Goal: Information Seeking & Learning: Learn about a topic

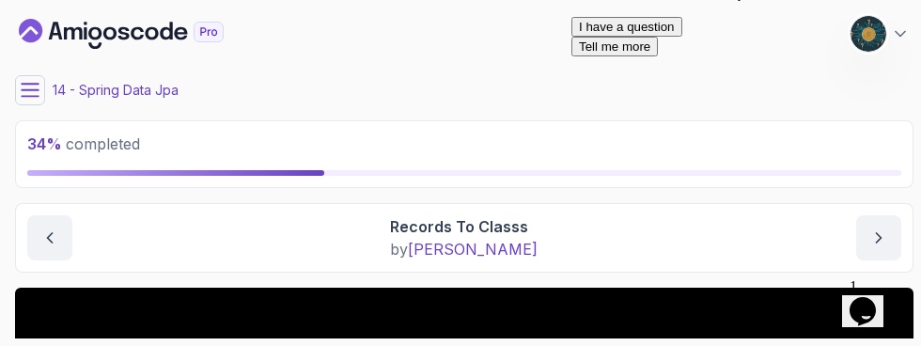
click at [30, 87] on icon at bounding box center [30, 90] width 19 height 19
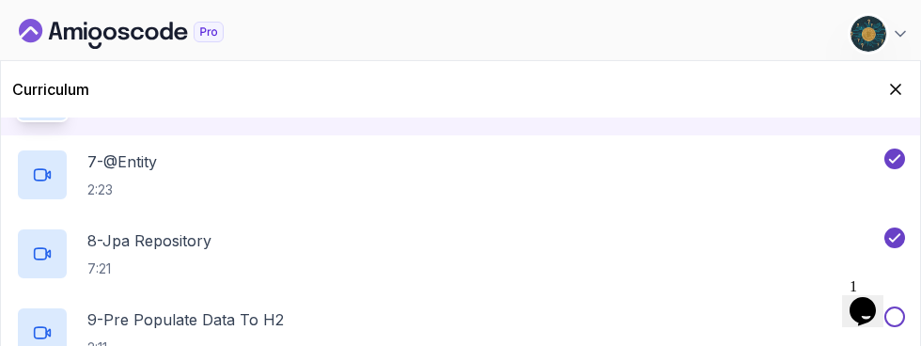
scroll to position [719, 0]
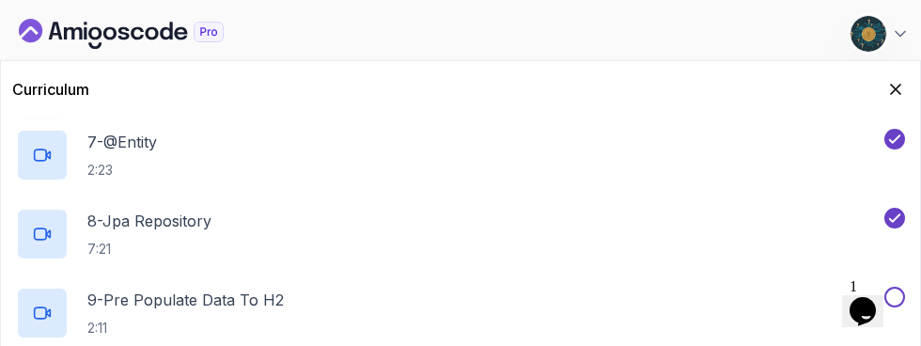
click at [263, 319] on p "2:11" at bounding box center [185, 328] width 196 height 19
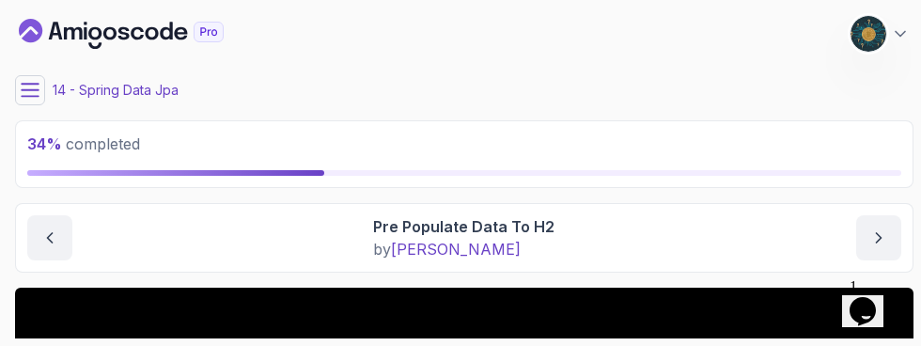
click at [876, 299] on icon "$i18n('chat', 'chat_widget')" at bounding box center [863, 311] width 26 height 28
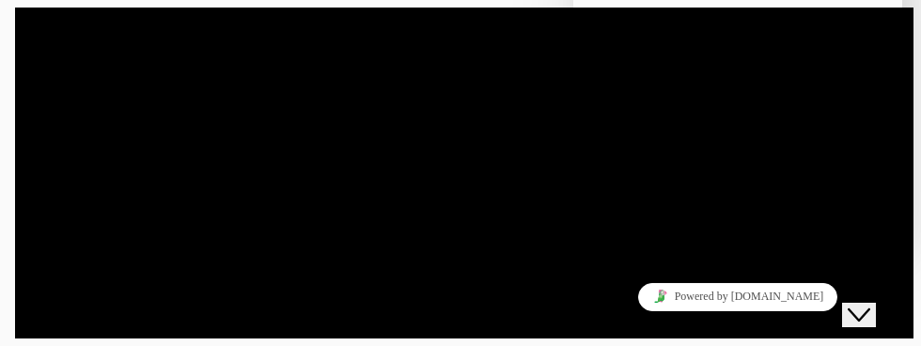
scroll to position [459, 0]
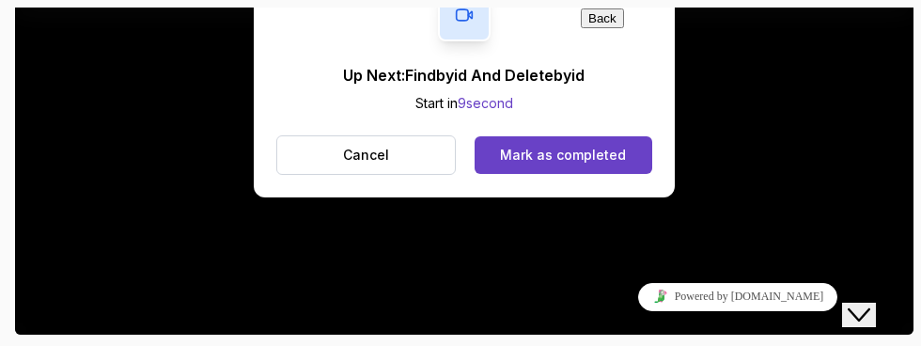
click at [526, 148] on div "Mark as completed" at bounding box center [563, 155] width 126 height 19
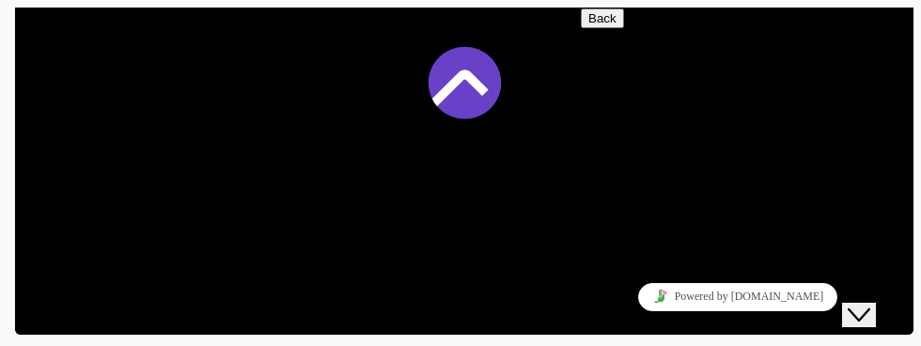
click at [870, 304] on icon "Close Chat This icon closes the chat window." at bounding box center [859, 315] width 23 height 23
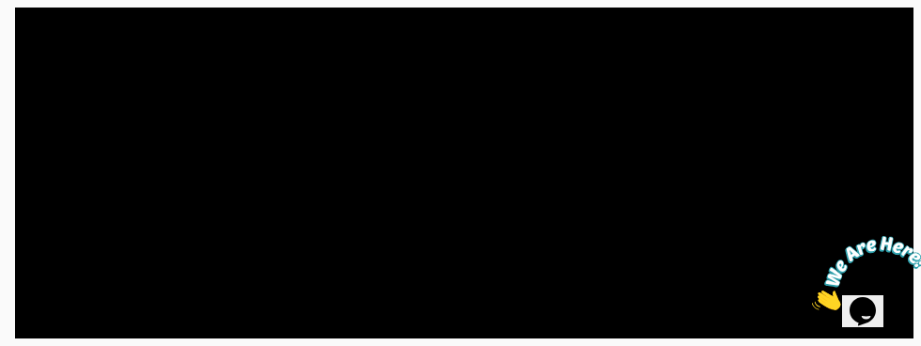
scroll to position [430, 0]
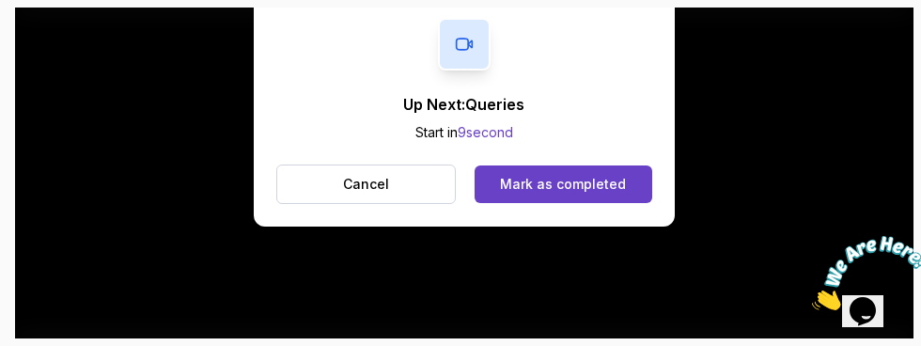
click at [590, 182] on div "Mark as completed" at bounding box center [563, 184] width 126 height 19
click at [326, 187] on button "Cancel" at bounding box center [366, 183] width 180 height 39
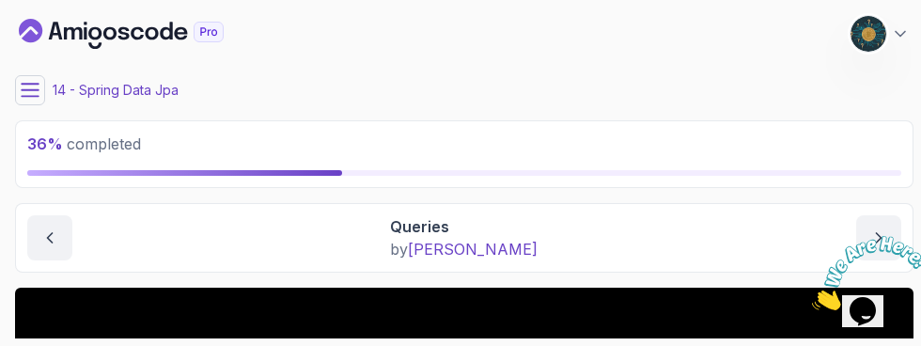
click at [22, 77] on button at bounding box center [30, 90] width 30 height 30
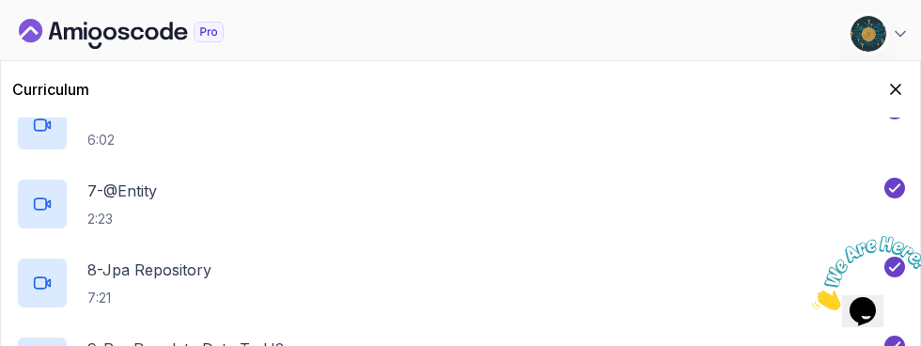
scroll to position [916, 0]
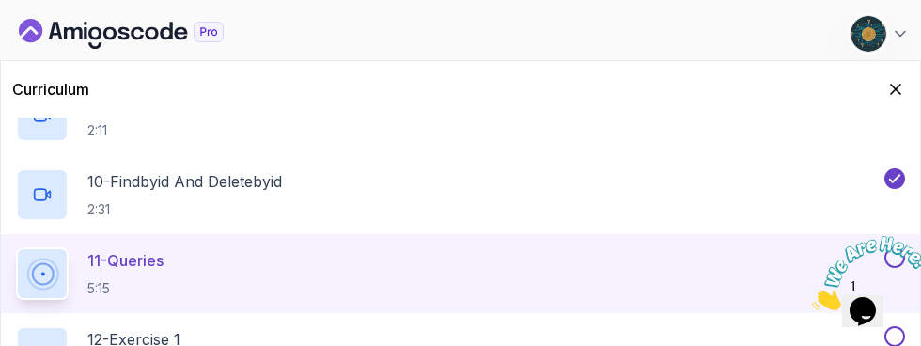
click at [896, 87] on icon "Hide Curriculum for mobile" at bounding box center [895, 89] width 9 height 9
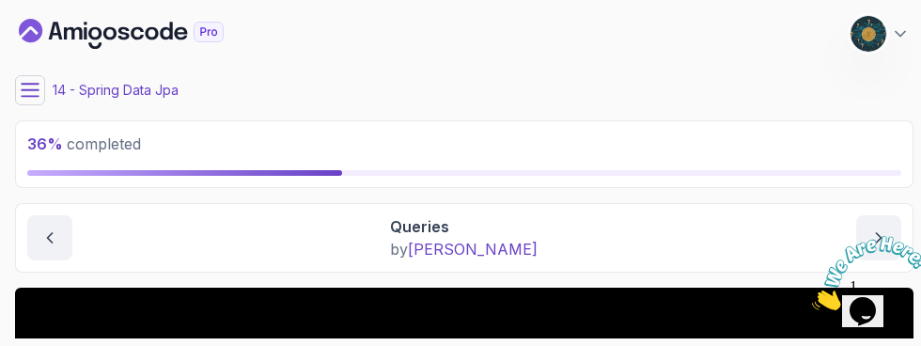
click at [23, 91] on icon at bounding box center [30, 90] width 19 height 19
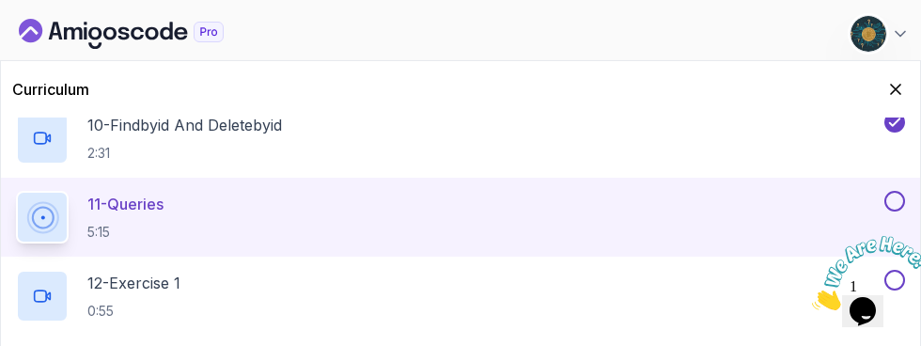
scroll to position [983, 0]
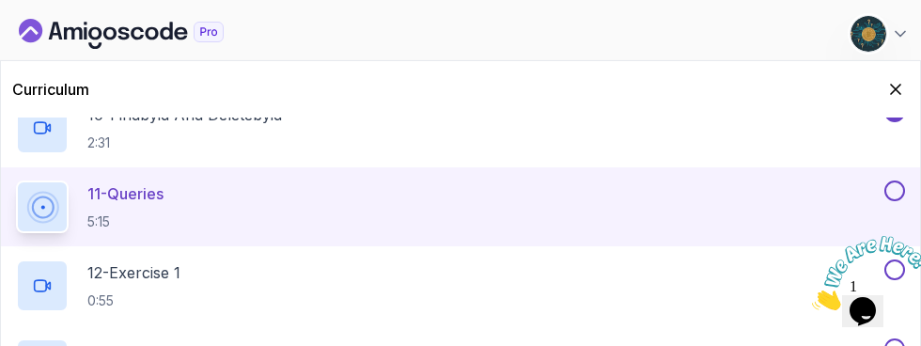
click at [405, 196] on div "11 - Queries 5:15" at bounding box center [448, 206] width 865 height 53
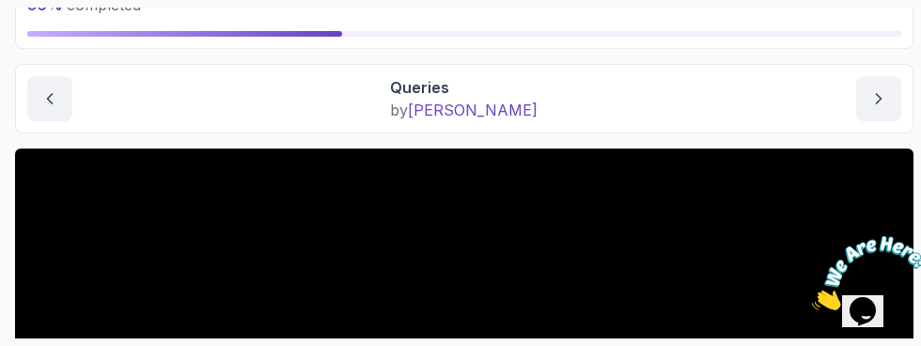
scroll to position [0, 0]
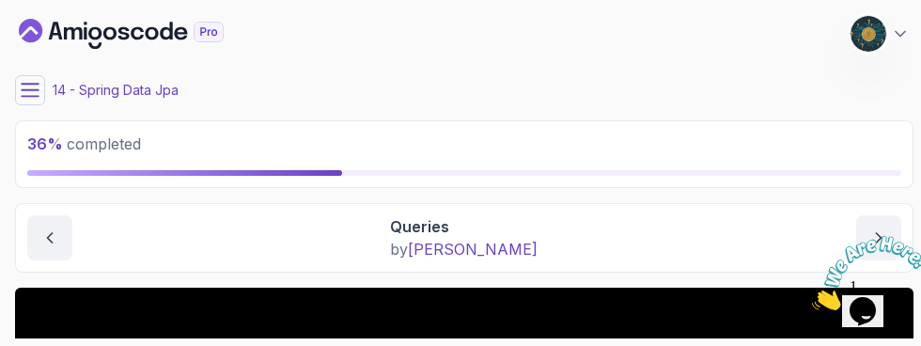
click at [26, 89] on icon at bounding box center [30, 90] width 17 height 12
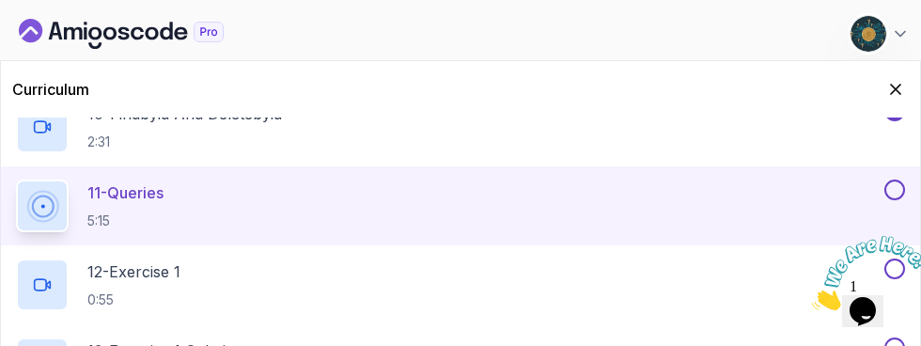
scroll to position [1024, 0]
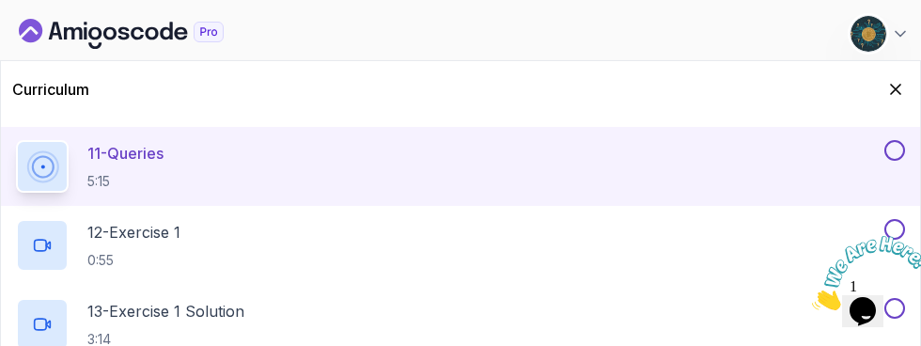
click at [886, 152] on button at bounding box center [894, 150] width 21 height 21
click at [894, 147] on icon at bounding box center [894, 150] width 17 height 19
click at [886, 145] on button at bounding box center [894, 150] width 21 height 21
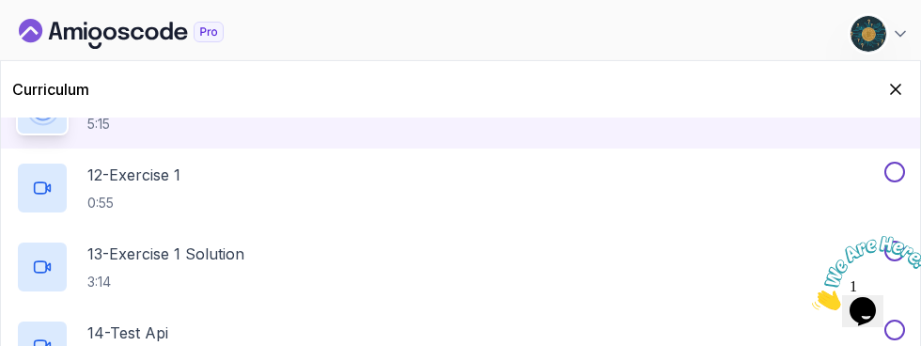
scroll to position [1097, 0]
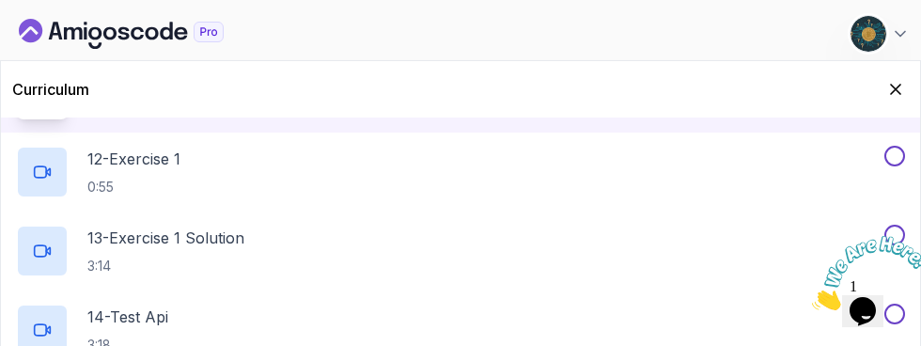
click at [636, 179] on div "12 - Exercise 1 0:55" at bounding box center [448, 172] width 865 height 53
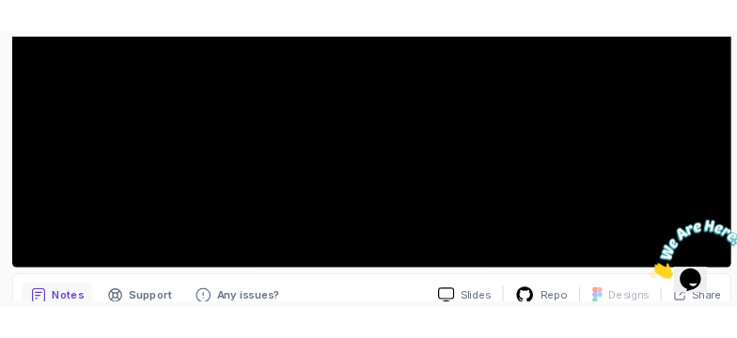
scroll to position [515, 0]
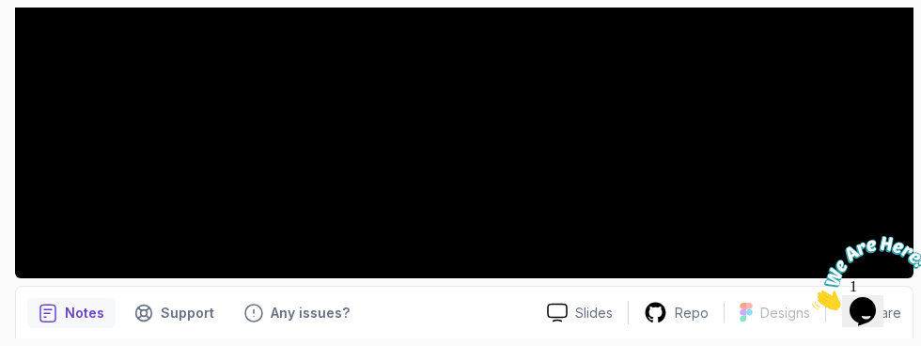
click at [812, 297] on icon "Close" at bounding box center [812, 305] width 0 height 16
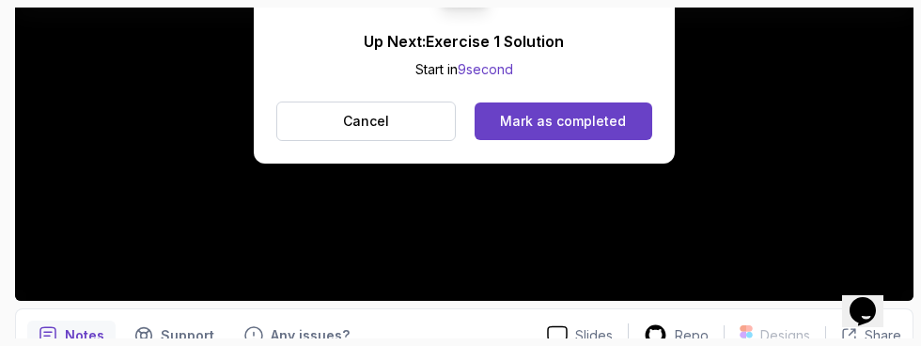
click at [586, 124] on div "Mark as completed" at bounding box center [563, 121] width 126 height 19
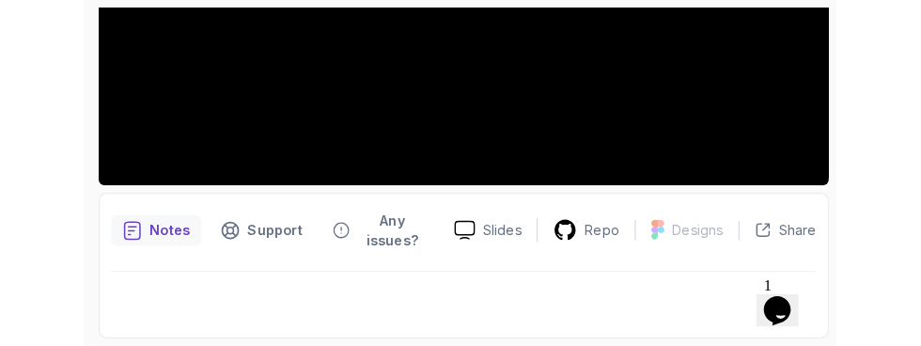
scroll to position [493, 0]
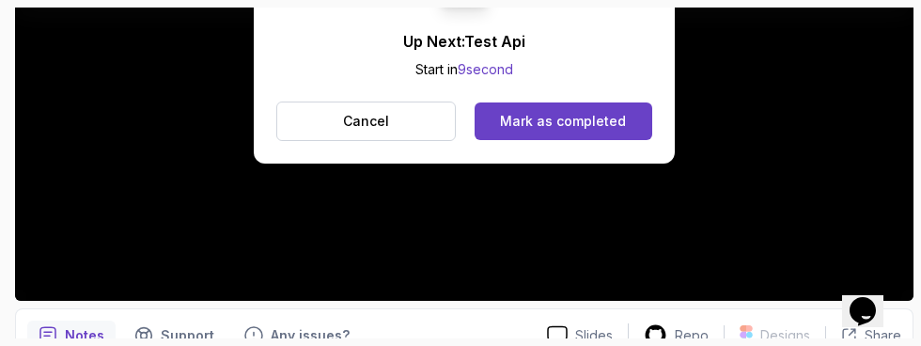
click at [604, 128] on div "Mark as completed" at bounding box center [563, 121] width 126 height 19
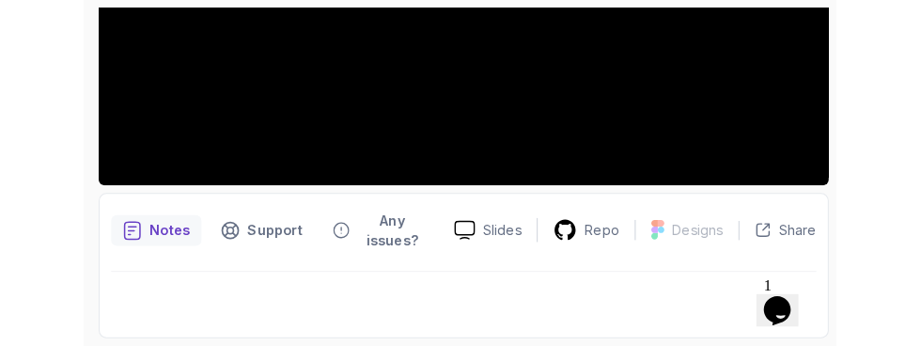
scroll to position [493, 0]
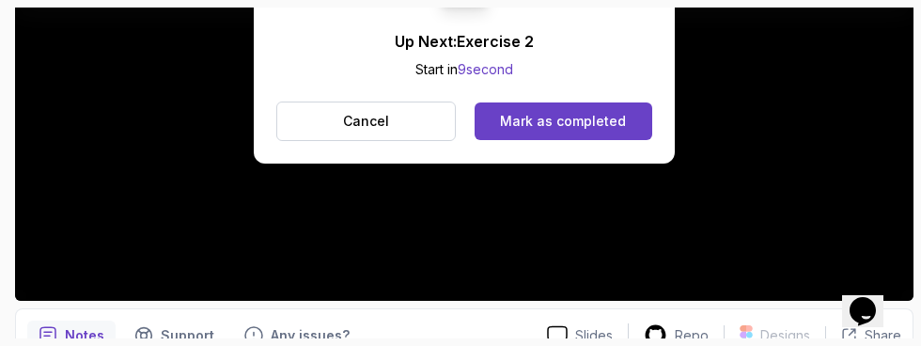
click at [608, 127] on div "Mark as completed" at bounding box center [563, 121] width 126 height 19
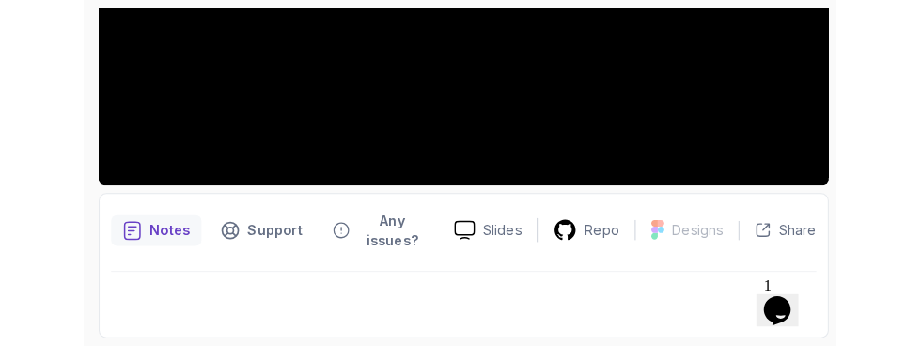
scroll to position [493, 0]
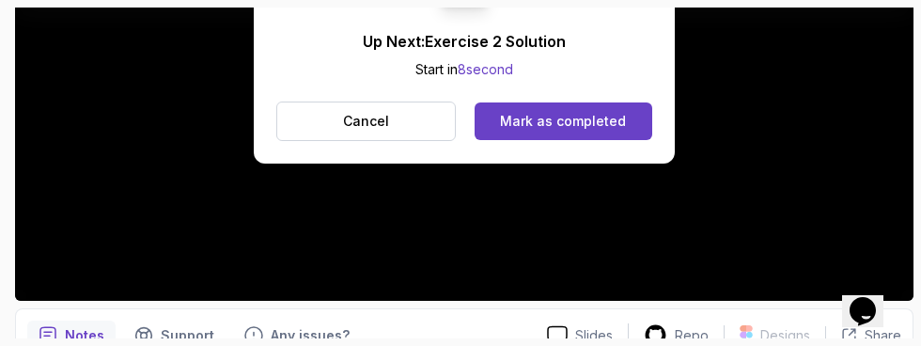
click at [593, 124] on div "Mark as completed" at bounding box center [563, 121] width 126 height 19
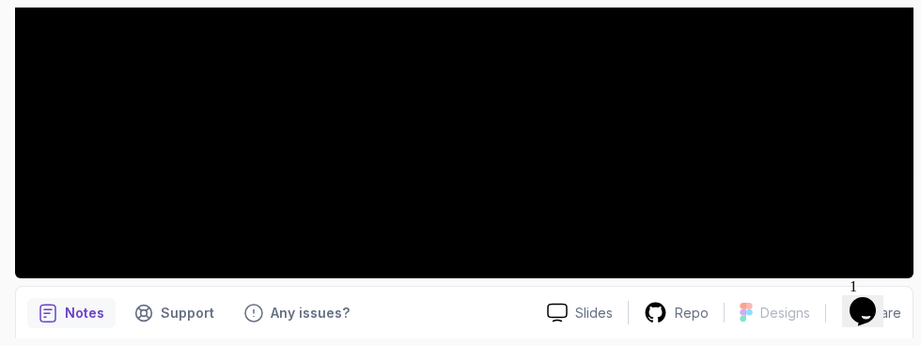
scroll to position [493, 0]
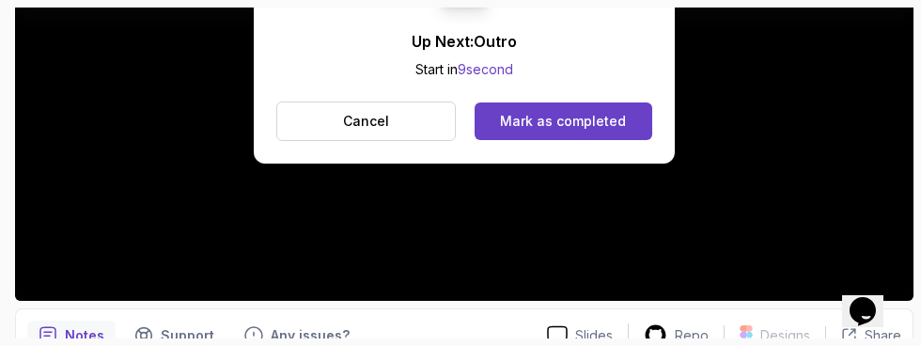
click at [617, 118] on div "Mark as completed" at bounding box center [563, 121] width 126 height 19
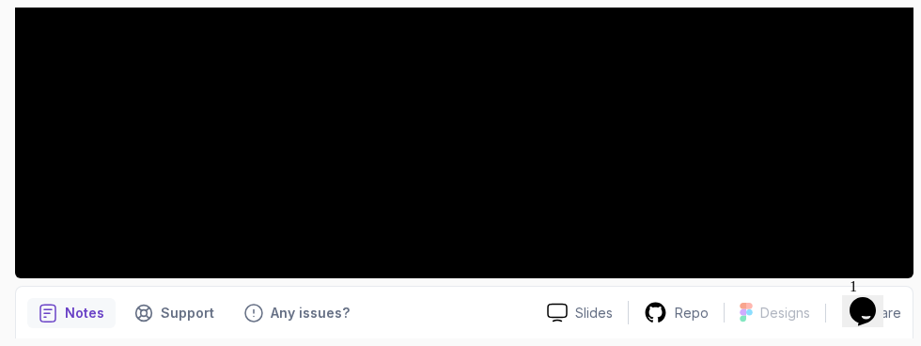
scroll to position [493, 0]
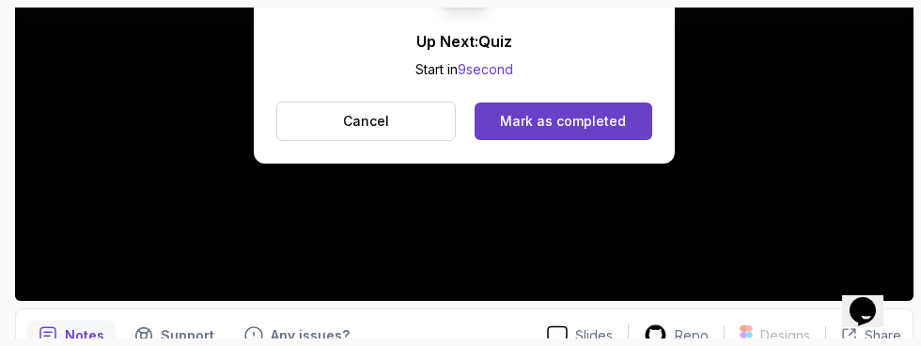
click at [606, 116] on div "Mark as completed" at bounding box center [563, 121] width 126 height 19
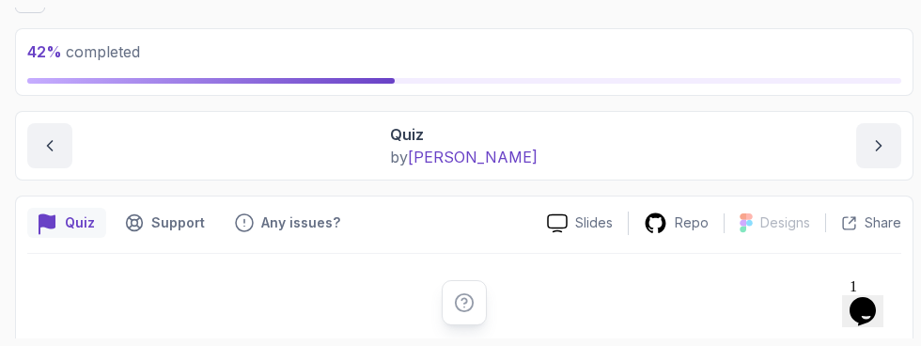
scroll to position [165, 0]
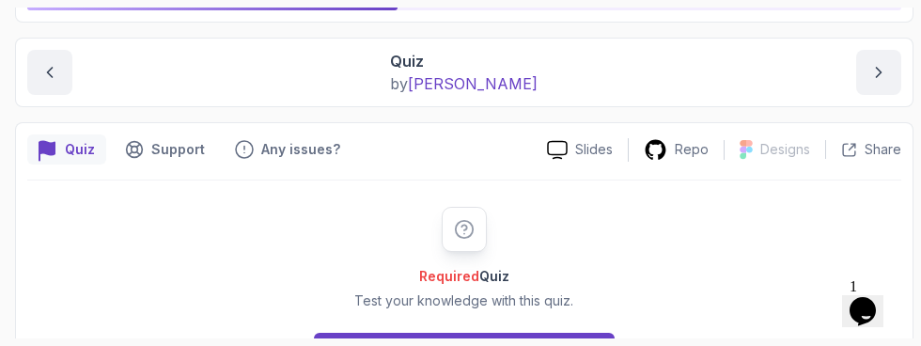
click at [562, 337] on button "Start" at bounding box center [464, 352] width 301 height 38
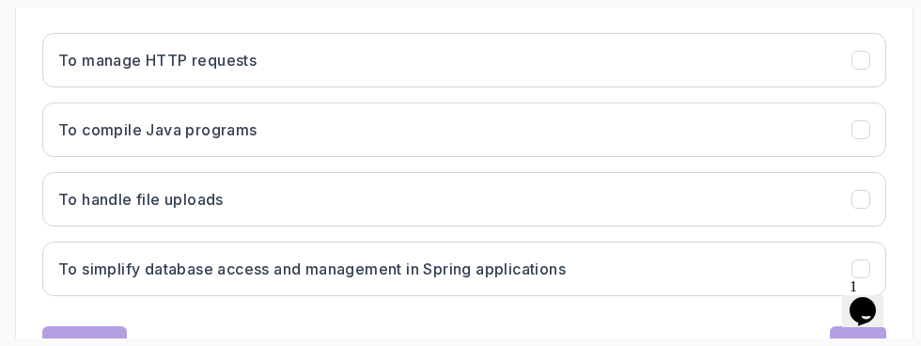
scroll to position [566, 0]
click at [648, 275] on button "To simplify database access and management in Spring applications" at bounding box center [464, 268] width 844 height 55
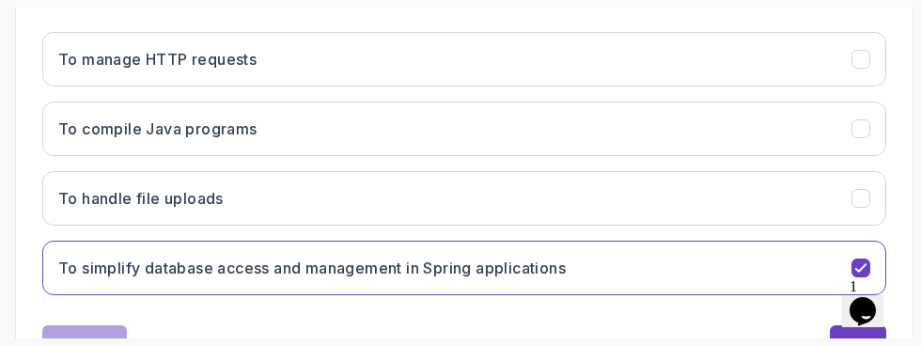
scroll to position [573, 0]
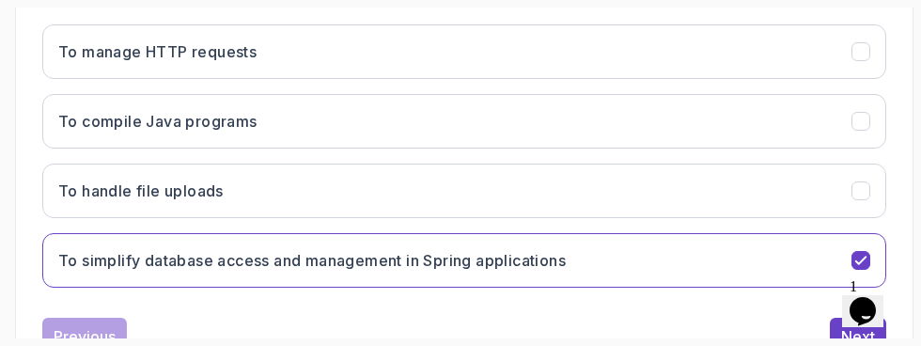
click at [844, 334] on div "Next" at bounding box center [858, 336] width 34 height 23
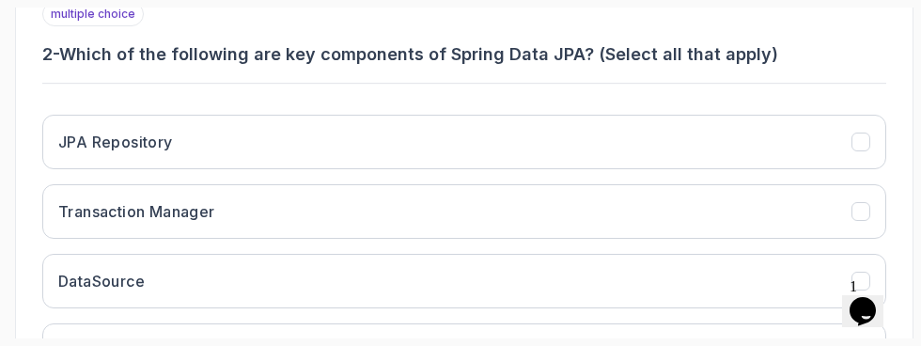
scroll to position [488, 0]
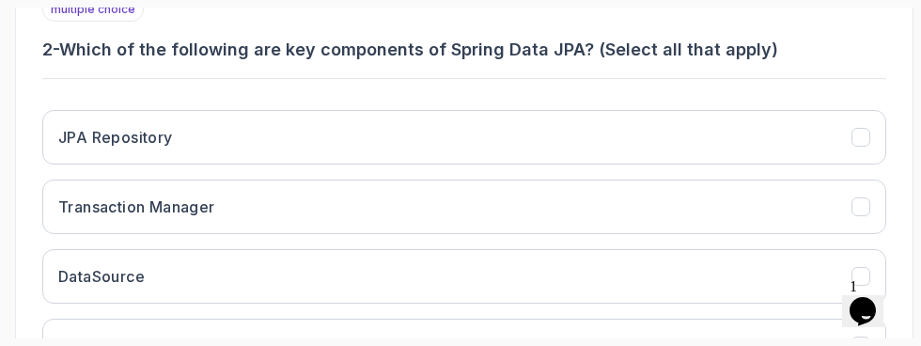
click at [858, 143] on icon "JPA Repository" at bounding box center [861, 137] width 17 height 17
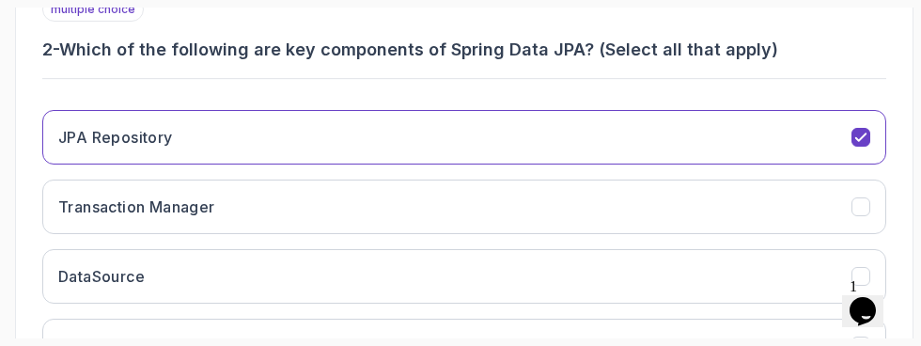
click at [859, 208] on icon "Transaction Manager" at bounding box center [861, 207] width 10 height 8
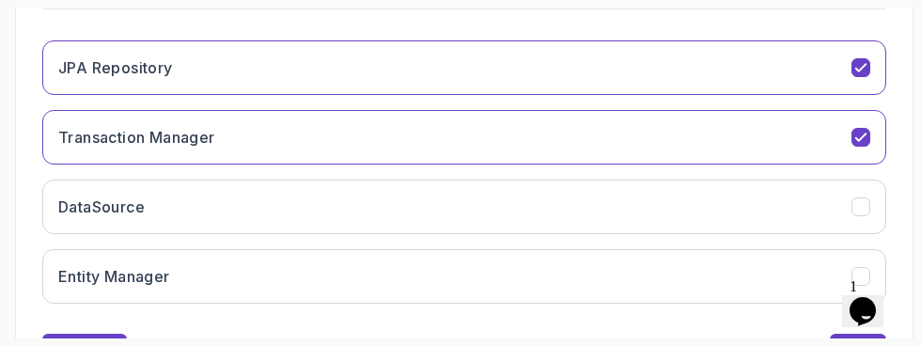
scroll to position [573, 0]
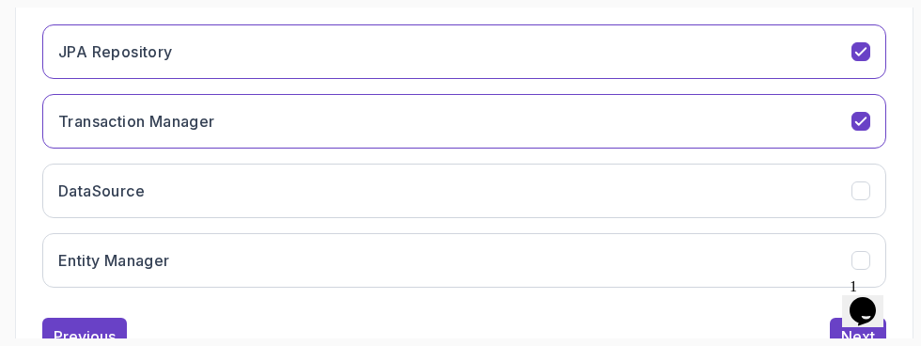
click at [852, 257] on div "Entity Manager" at bounding box center [861, 260] width 19 height 19
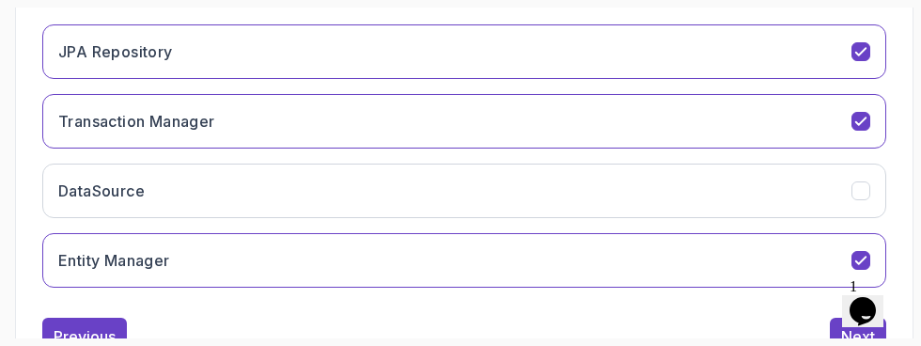
click at [862, 201] on button "DataSource" at bounding box center [464, 191] width 844 height 55
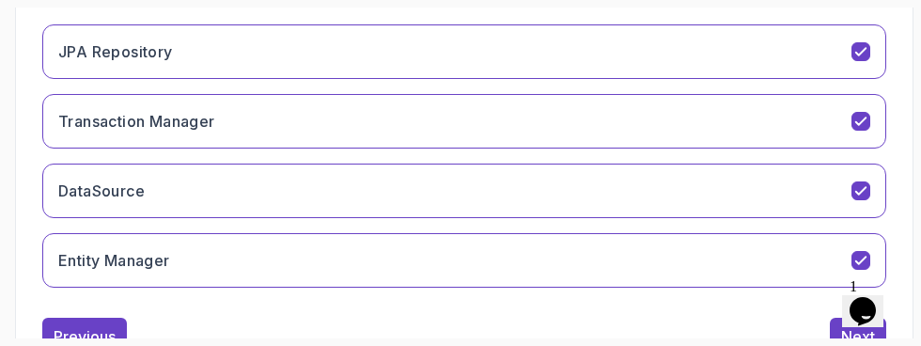
click at [843, 333] on div "Next" at bounding box center [858, 336] width 34 height 23
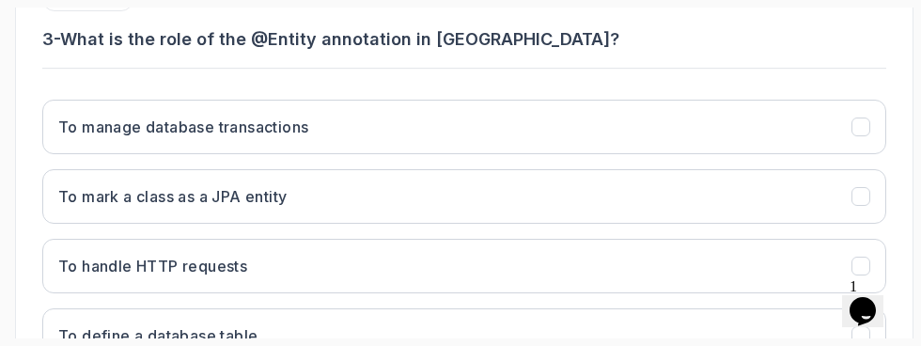
scroll to position [499, 0]
click at [859, 186] on div "To mark a class as a JPA entity" at bounding box center [861, 195] width 19 height 19
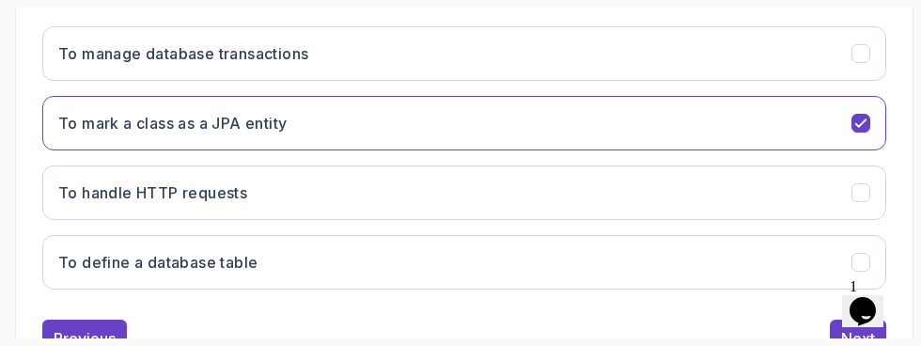
scroll to position [573, 0]
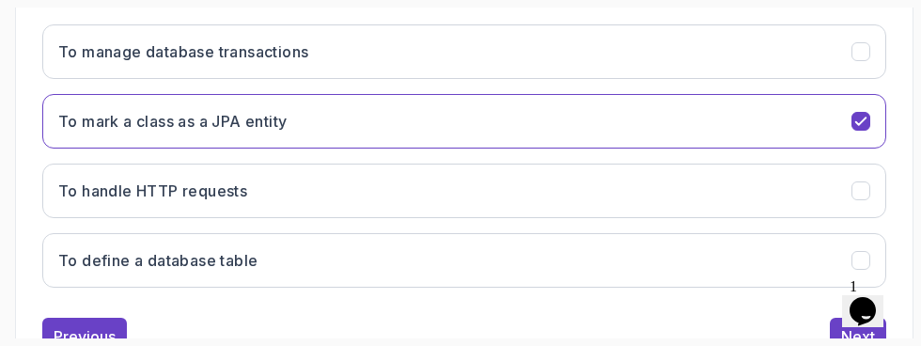
click at [842, 328] on div "Next" at bounding box center [858, 336] width 34 height 23
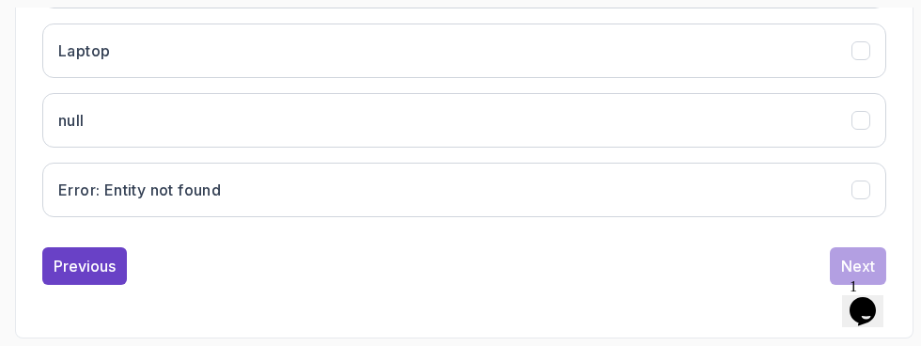
scroll to position [1021, 0]
click at [853, 59] on icon "Laptop" at bounding box center [861, 50] width 17 height 17
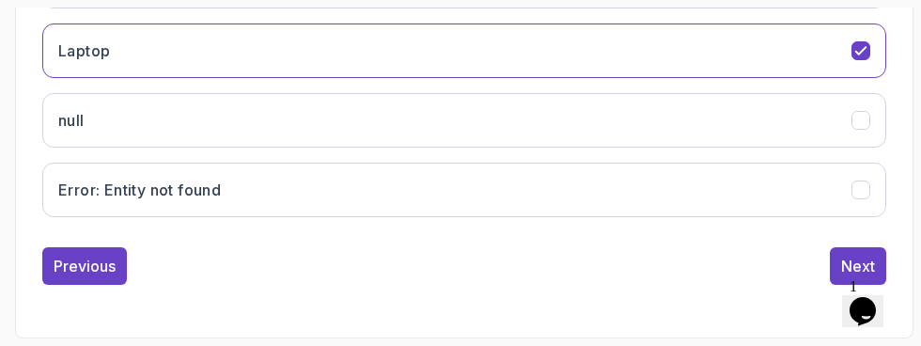
scroll to position [1058, 0]
click at [848, 277] on div "Next" at bounding box center [858, 266] width 34 height 23
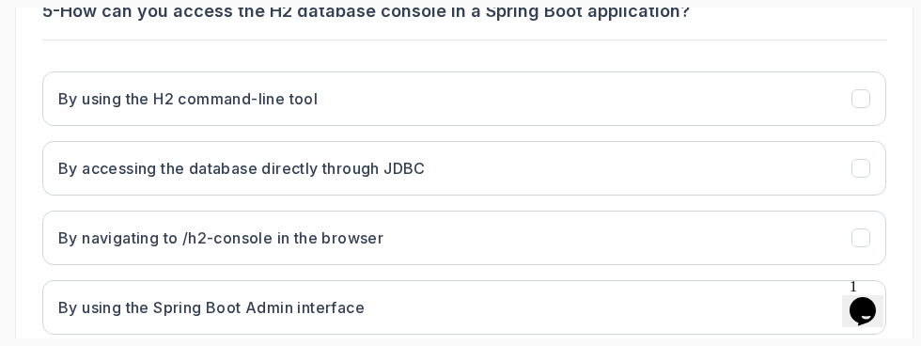
scroll to position [529, 0]
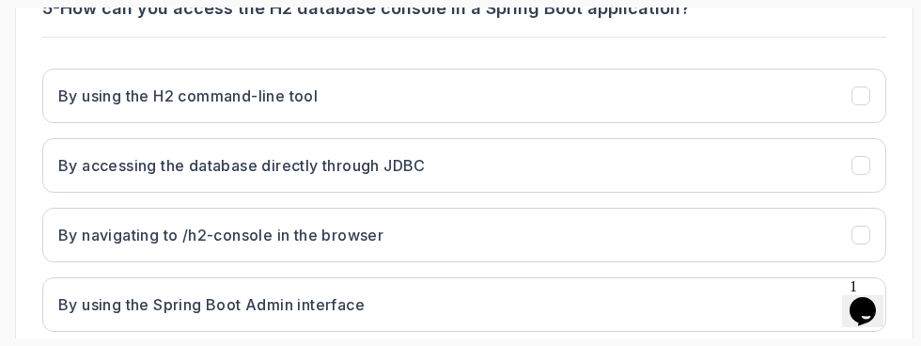
click at [842, 236] on button "By navigating to /h2-console in the browser" at bounding box center [464, 235] width 844 height 55
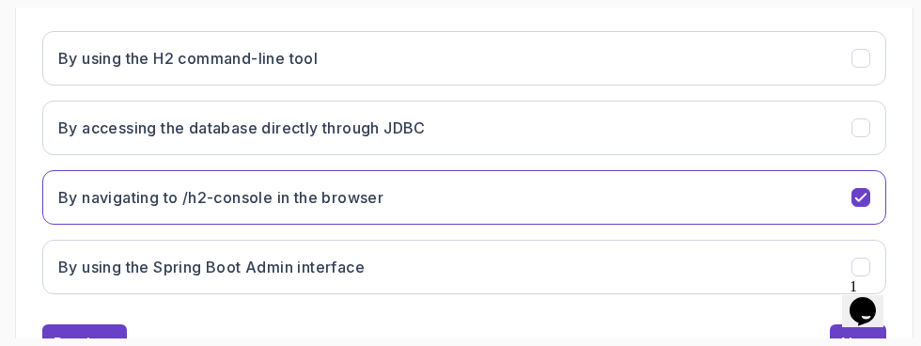
scroll to position [573, 0]
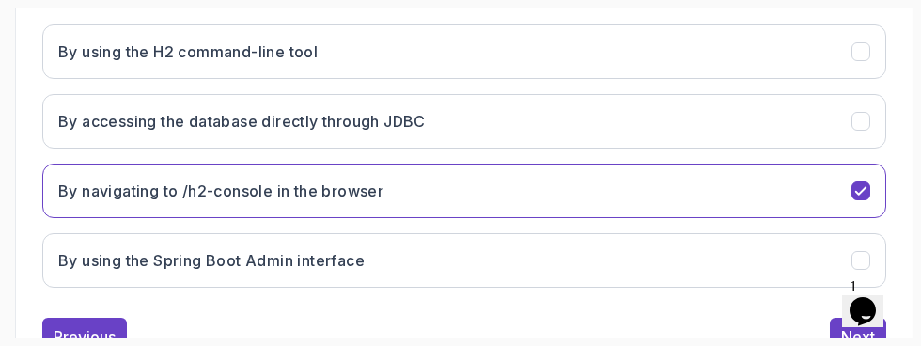
click at [850, 321] on button "Next" at bounding box center [858, 337] width 56 height 38
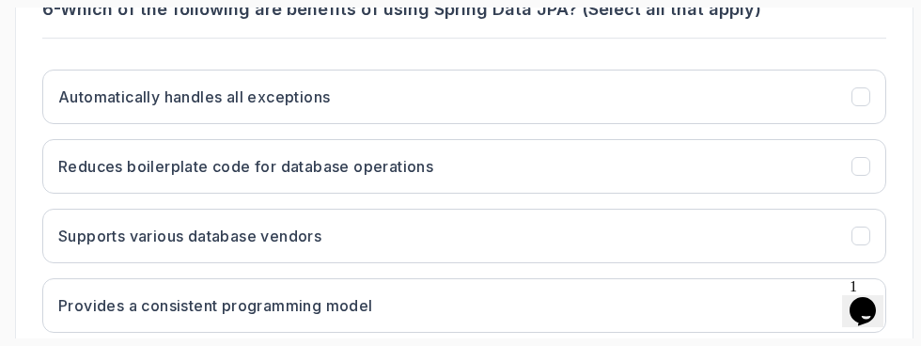
scroll to position [532, 0]
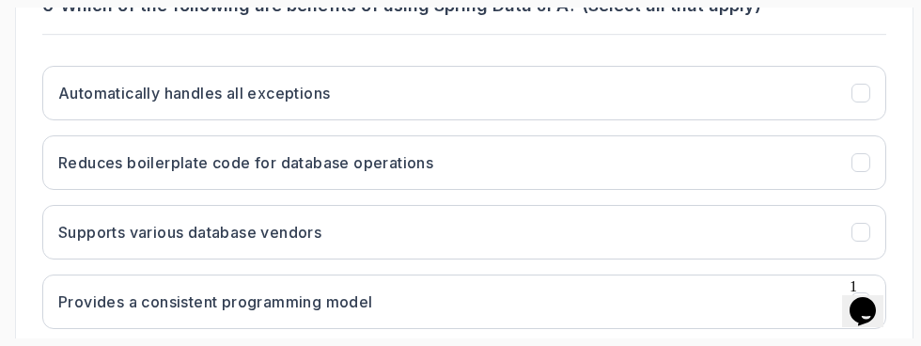
click at [867, 166] on icon "Reduces boilerplate code for database operations" at bounding box center [861, 162] width 17 height 17
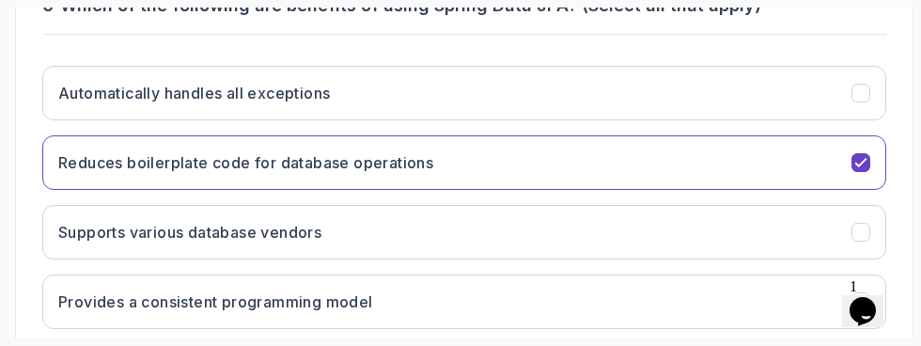
click at [860, 240] on icon "Supports various database vendors" at bounding box center [861, 232] width 17 height 17
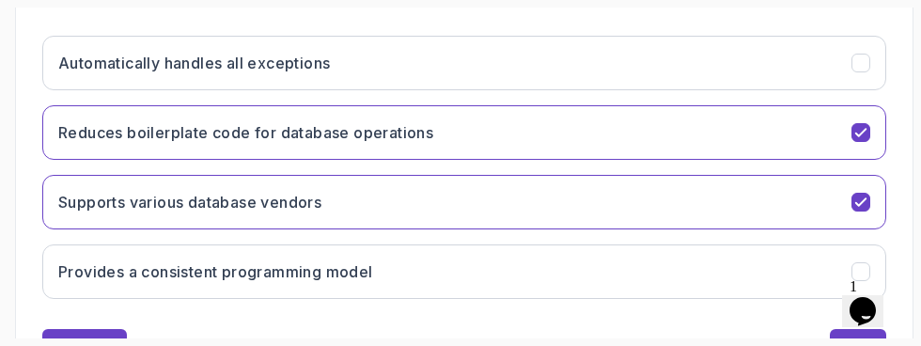
scroll to position [566, 0]
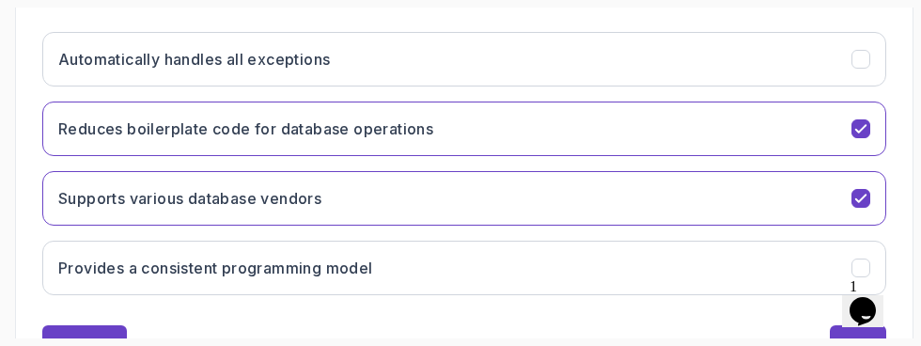
click at [853, 269] on icon "Provides a consistent programming model" at bounding box center [861, 267] width 17 height 17
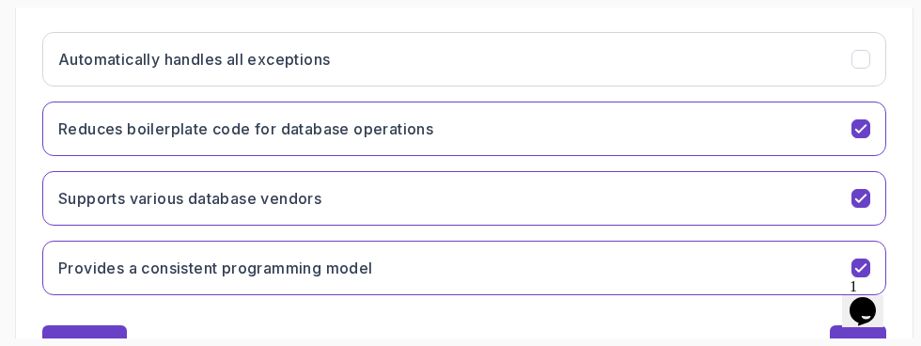
scroll to position [573, 0]
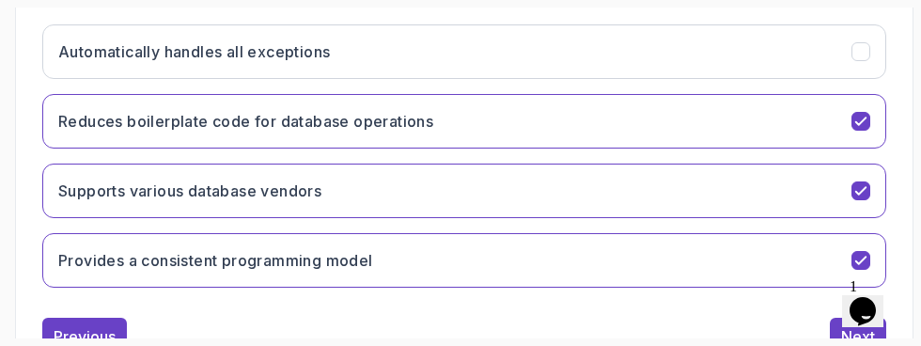
click at [857, 320] on button "Next" at bounding box center [858, 337] width 56 height 38
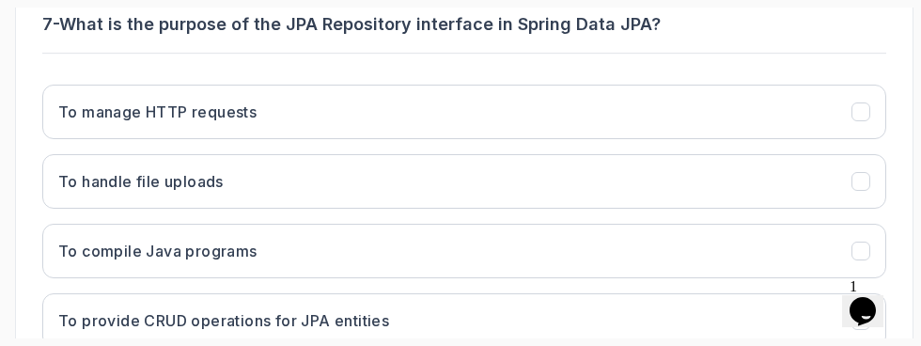
scroll to position [518, 0]
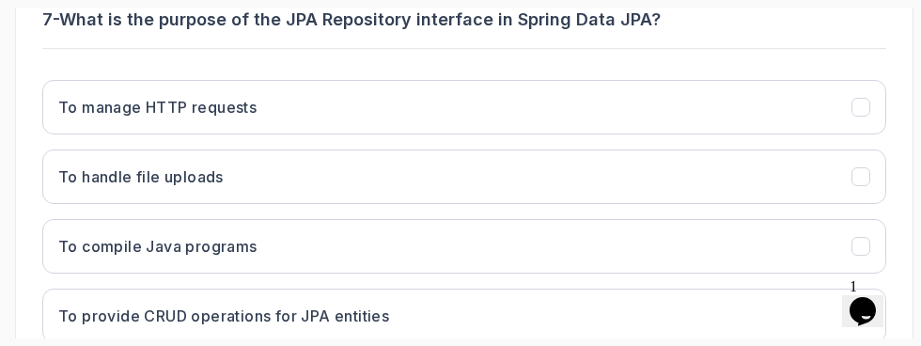
click at [855, 313] on icon "To provide CRUD operations for JPA entities" at bounding box center [861, 315] width 17 height 17
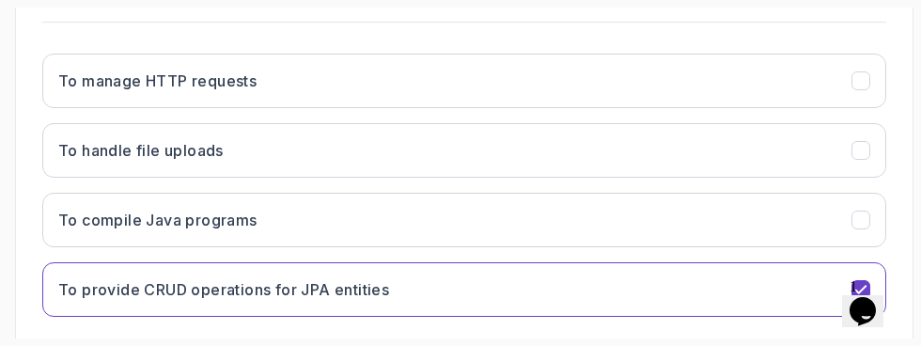
scroll to position [573, 0]
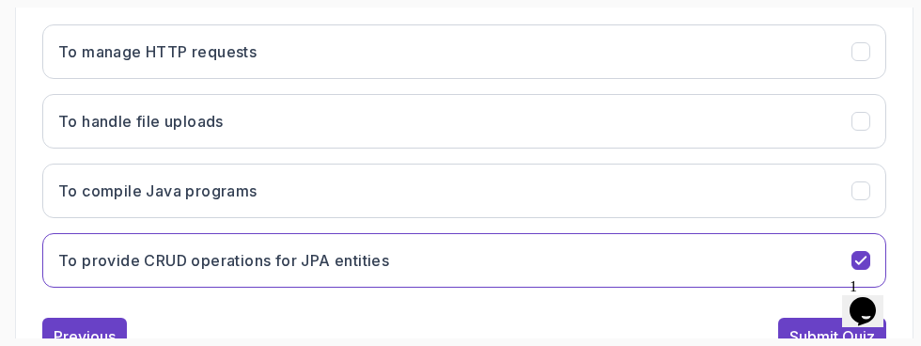
click at [819, 337] on div "Submit Quiz" at bounding box center [833, 336] width 86 height 23
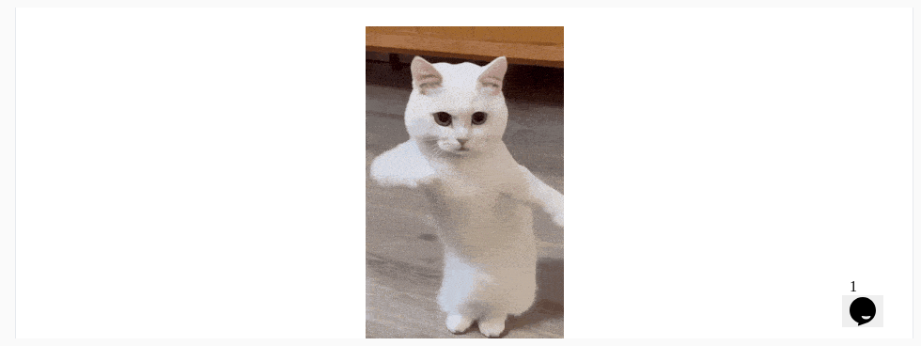
scroll to position [605, 0]
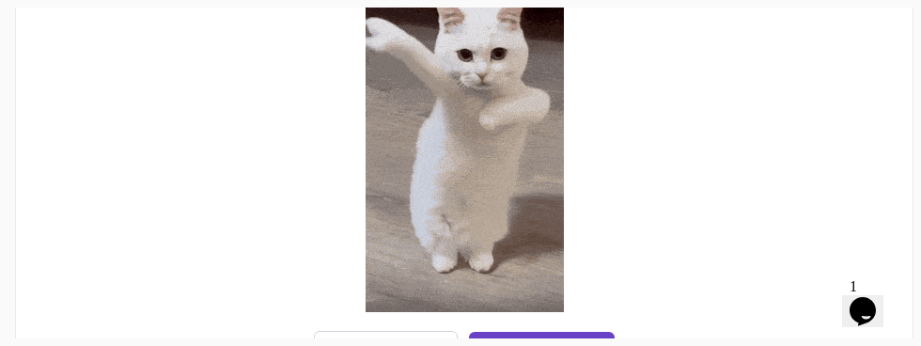
click at [570, 342] on div "Next Lecture" at bounding box center [542, 350] width 92 height 23
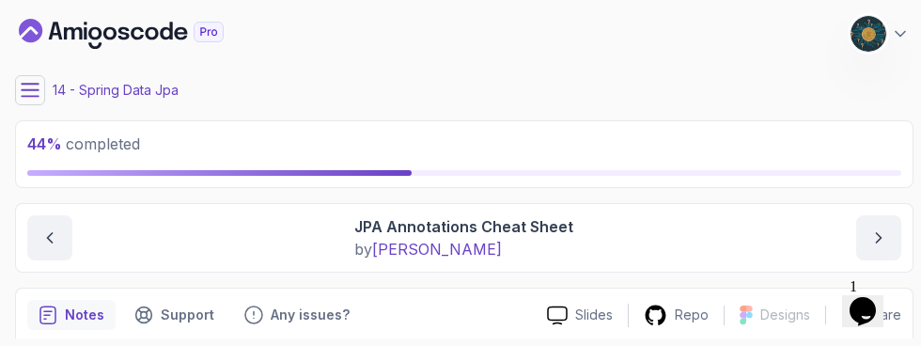
click at [25, 80] on button at bounding box center [30, 90] width 30 height 30
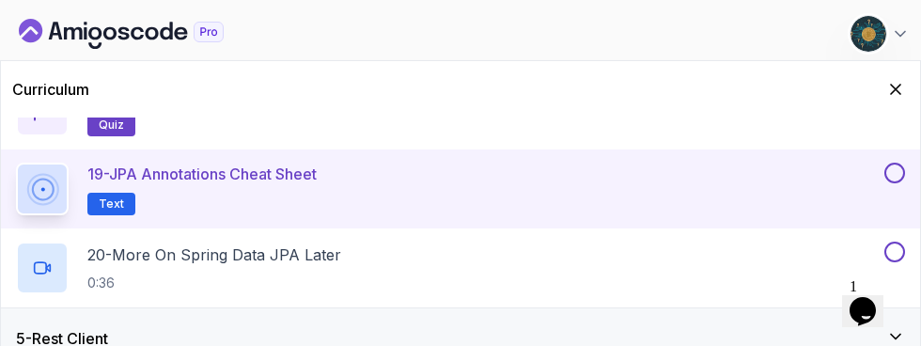
scroll to position [1633, 0]
click at [893, 177] on button at bounding box center [894, 173] width 21 height 21
click at [177, 269] on h2 "20 - More On Spring Data JPA Later 0:36" at bounding box center [214, 267] width 254 height 49
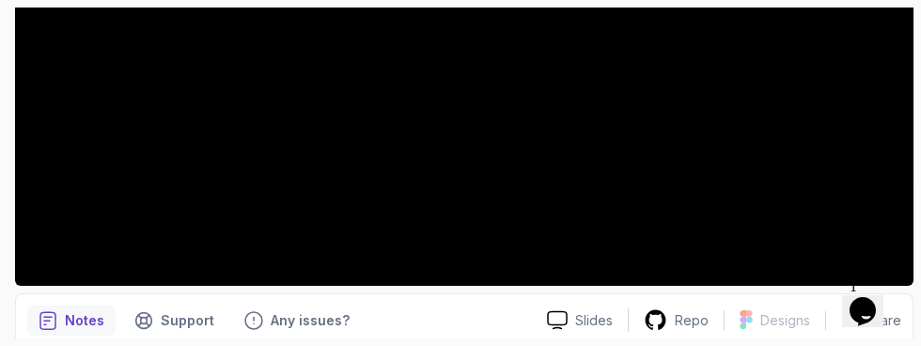
scroll to position [515, 0]
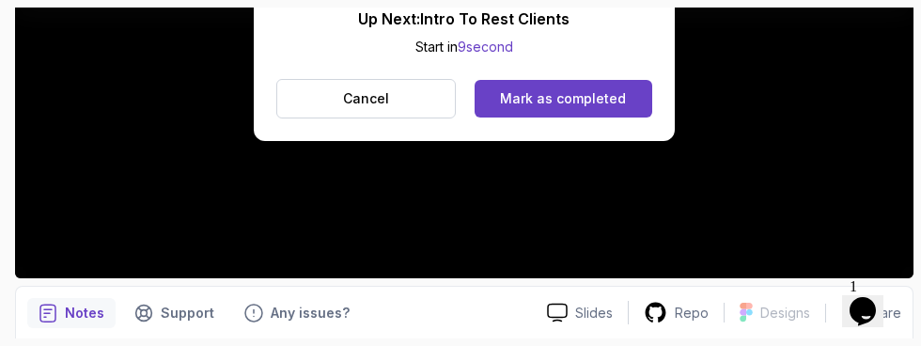
click at [605, 97] on div "Mark as completed" at bounding box center [563, 98] width 126 height 19
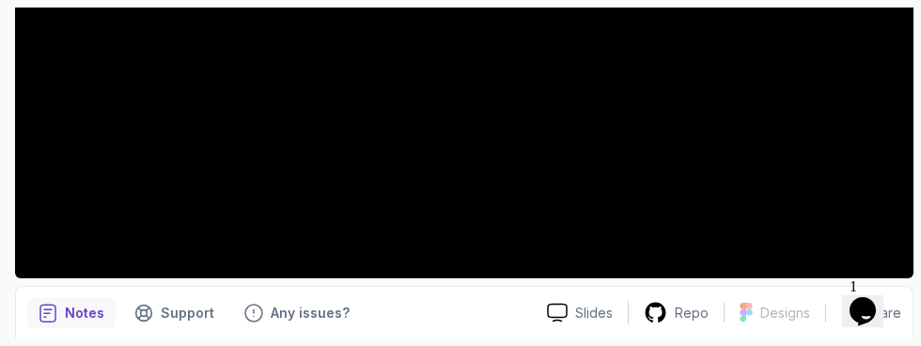
scroll to position [493, 0]
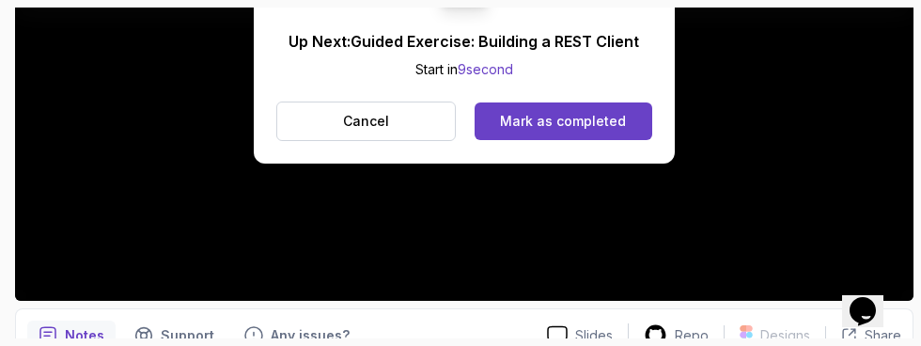
click at [587, 125] on div "Mark as completed" at bounding box center [563, 121] width 126 height 19
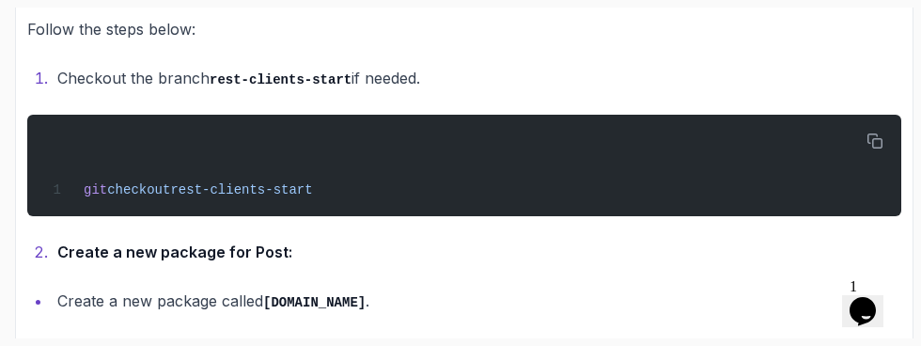
scroll to position [589, 0]
click at [862, 133] on button "button" at bounding box center [875, 141] width 30 height 30
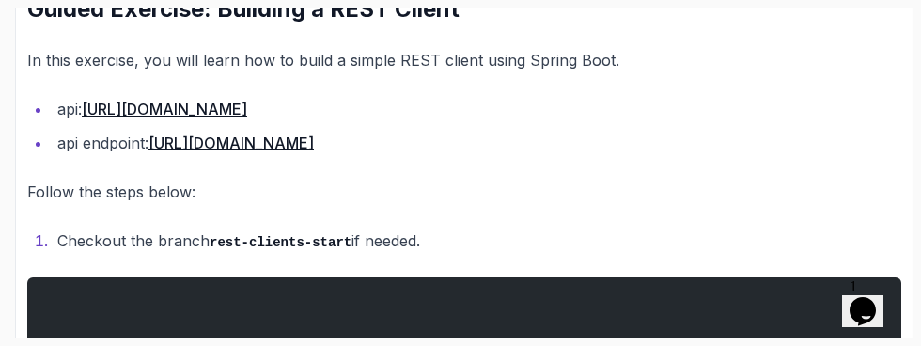
scroll to position [0, 0]
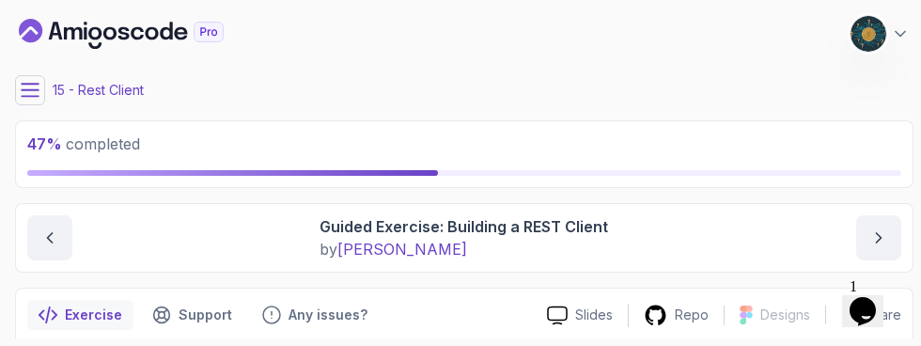
click at [33, 76] on button at bounding box center [30, 90] width 30 height 30
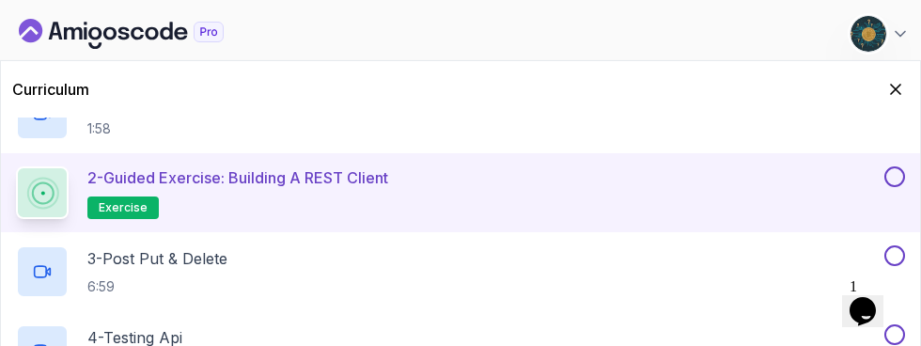
scroll to position [347, 0]
click at [898, 176] on button at bounding box center [894, 177] width 21 height 21
click at [711, 280] on div "3 - Post Put & Delete 6:59" at bounding box center [448, 272] width 865 height 53
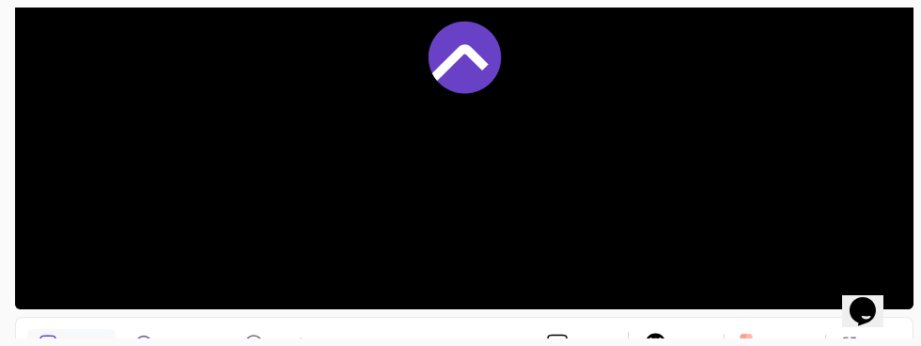
scroll to position [492, 0]
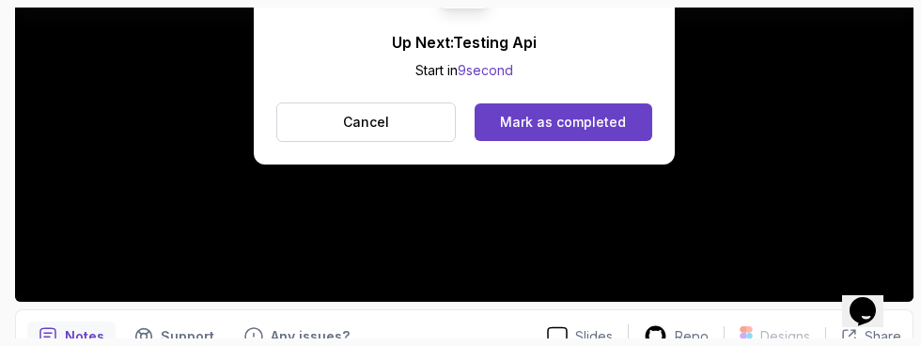
click at [536, 122] on div "Mark as completed" at bounding box center [563, 122] width 126 height 19
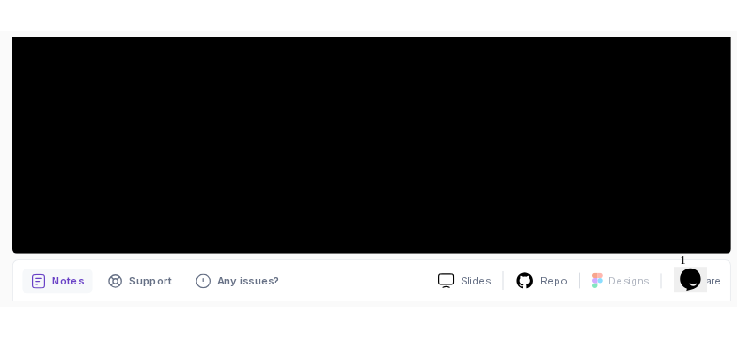
scroll to position [493, 0]
